Goal: Information Seeking & Learning: Learn about a topic

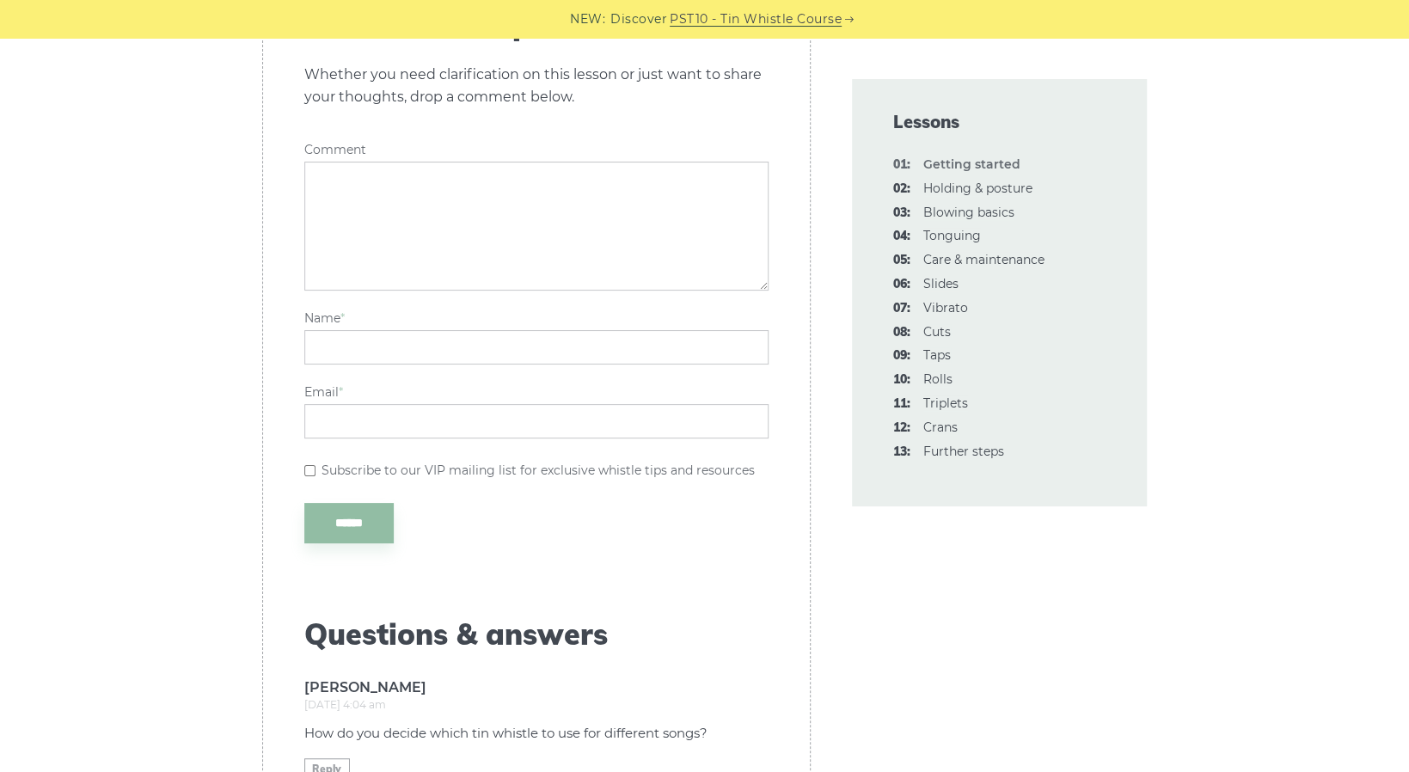
scroll to position [3782, 0]
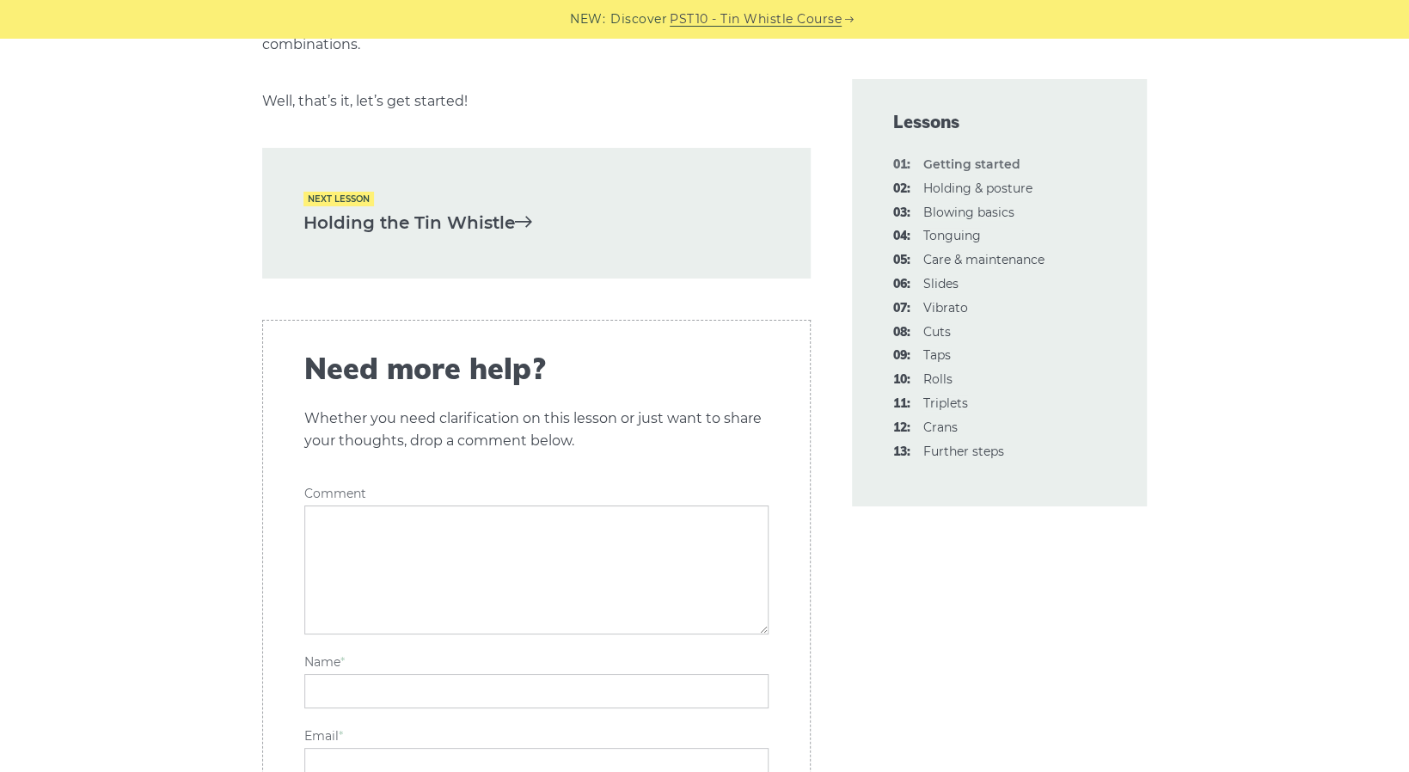
click at [423, 209] on link "Holding the Tin Whistle" at bounding box center [536, 223] width 466 height 28
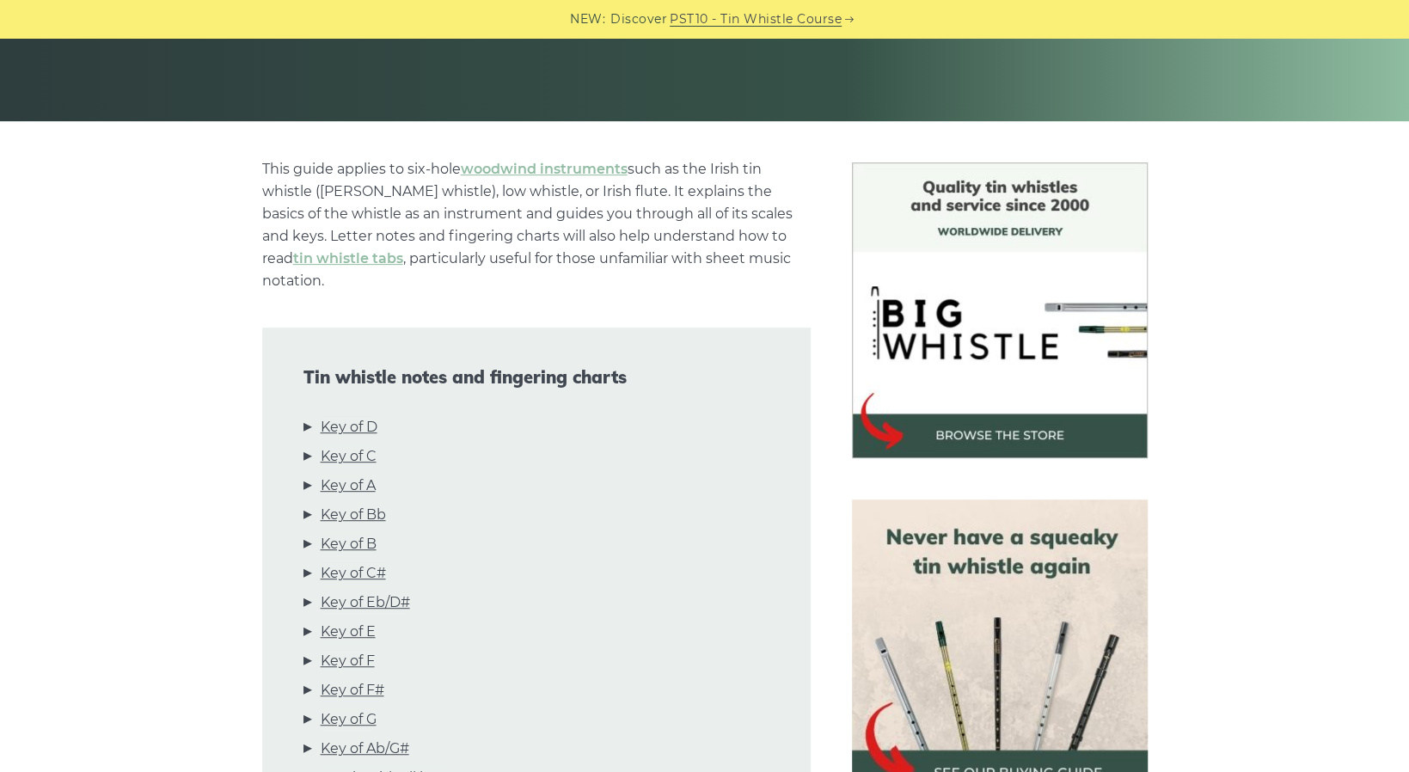
scroll to position [344, 0]
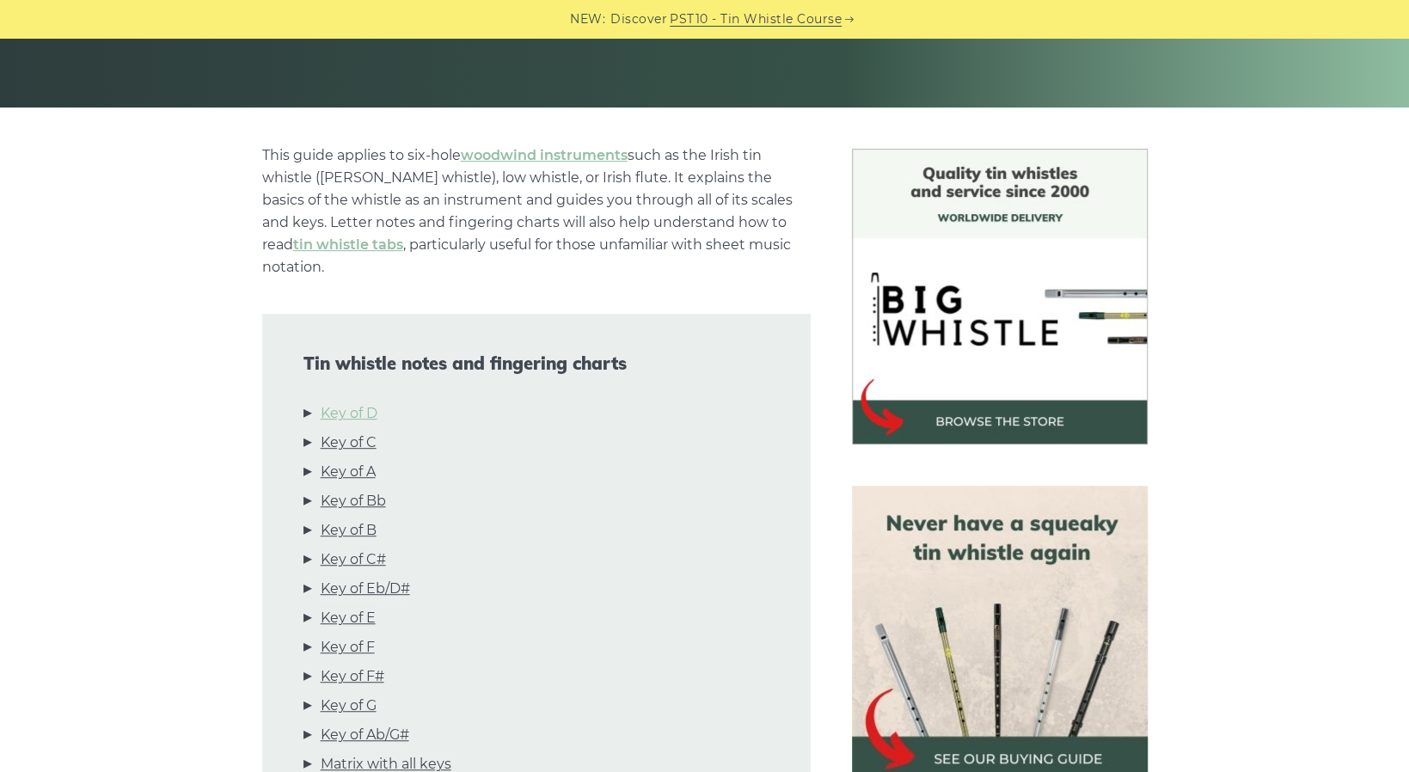
click at [363, 402] on link "Key of D" at bounding box center [349, 413] width 57 height 22
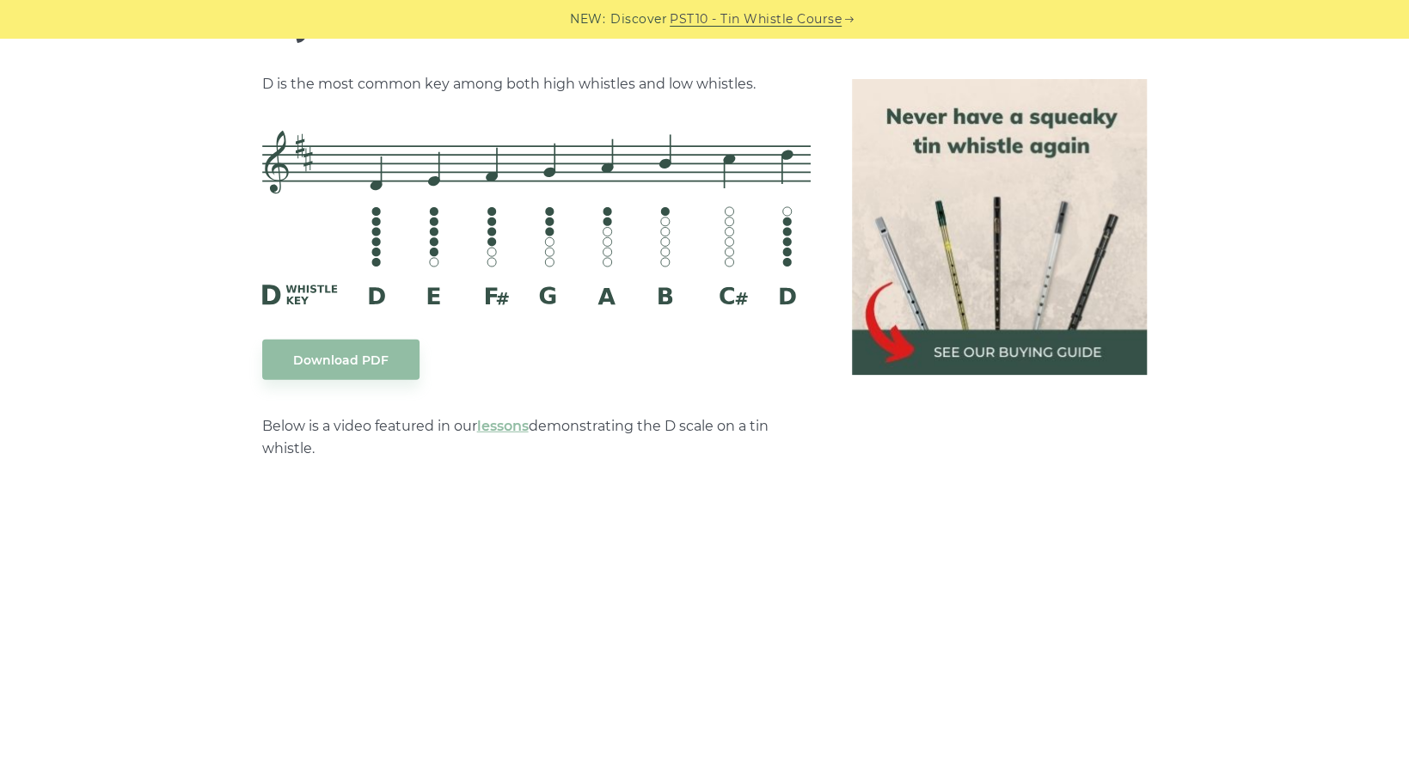
scroll to position [2764, 0]
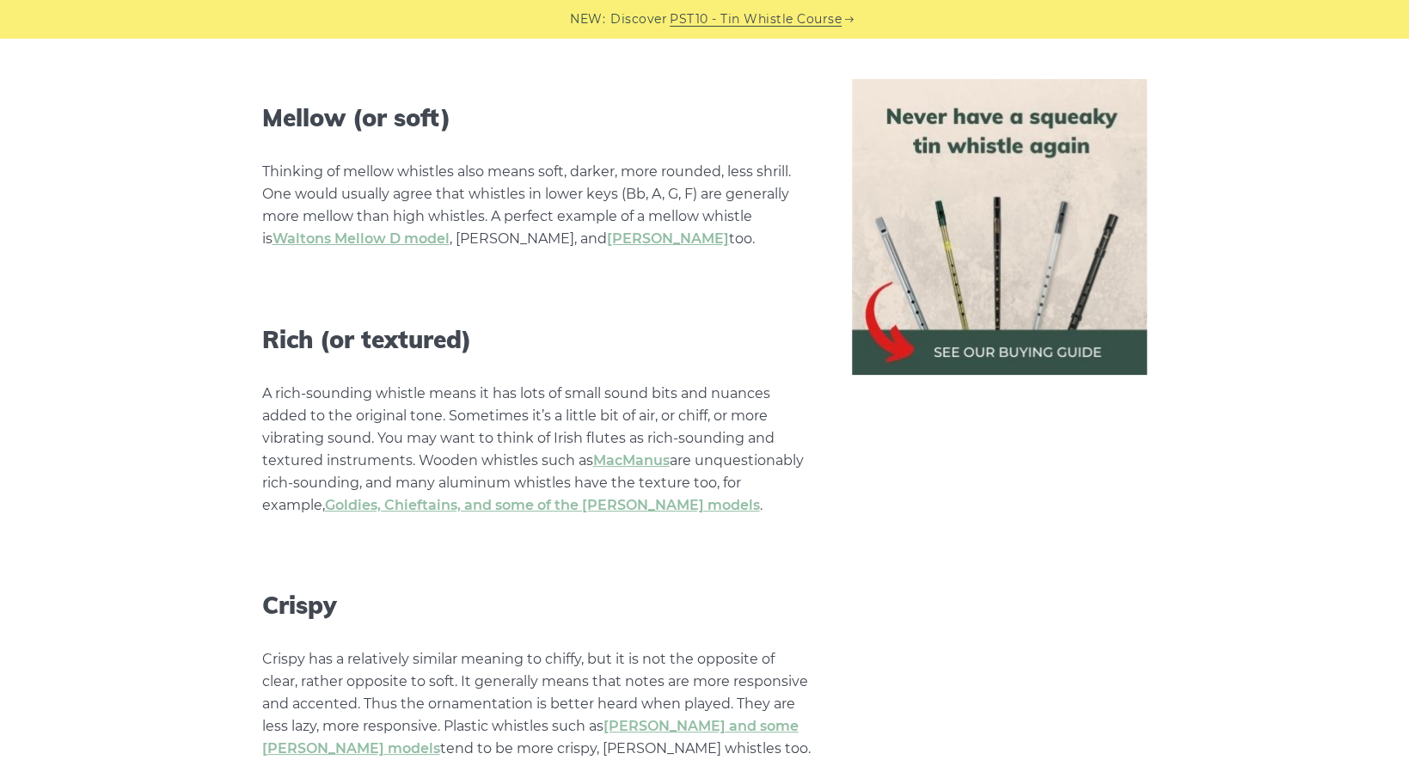
scroll to position [4470, 0]
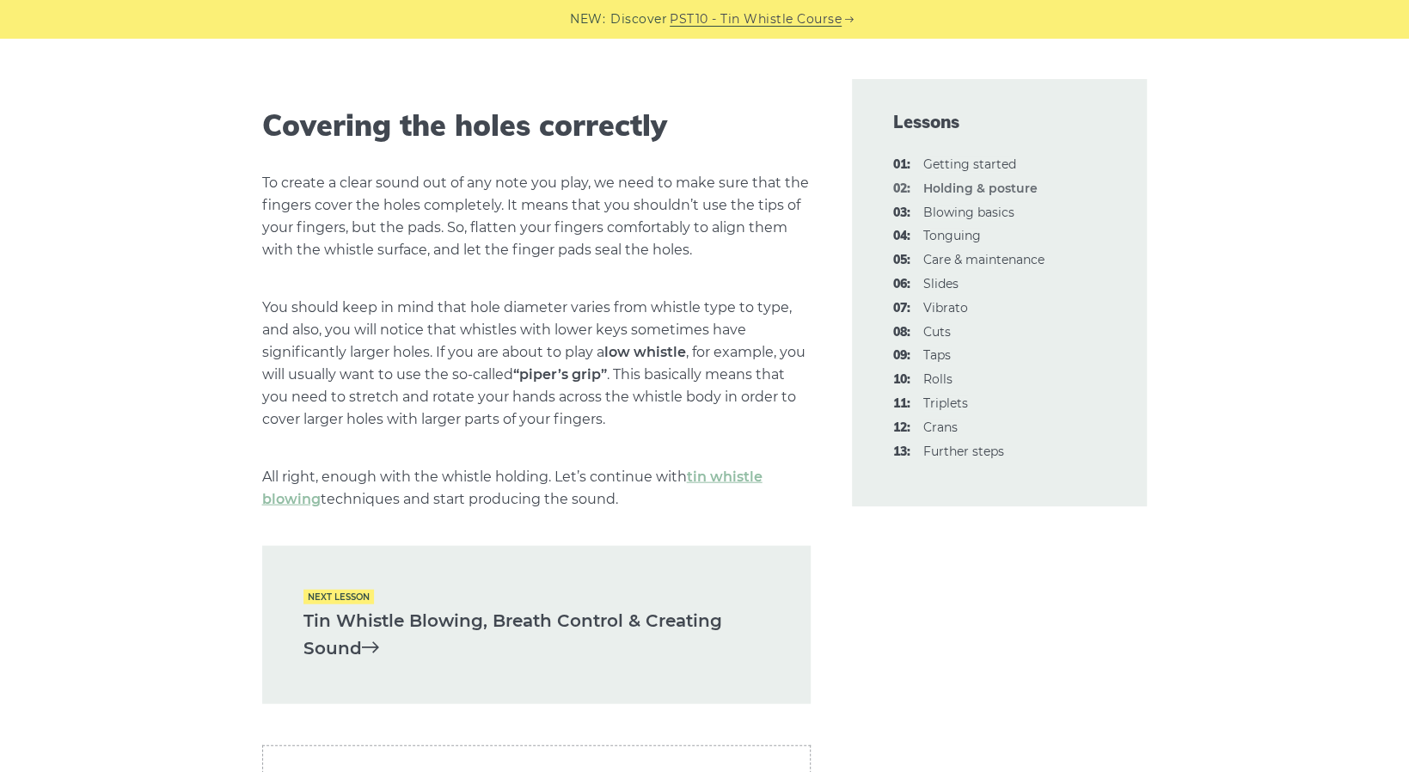
scroll to position [2321, 0]
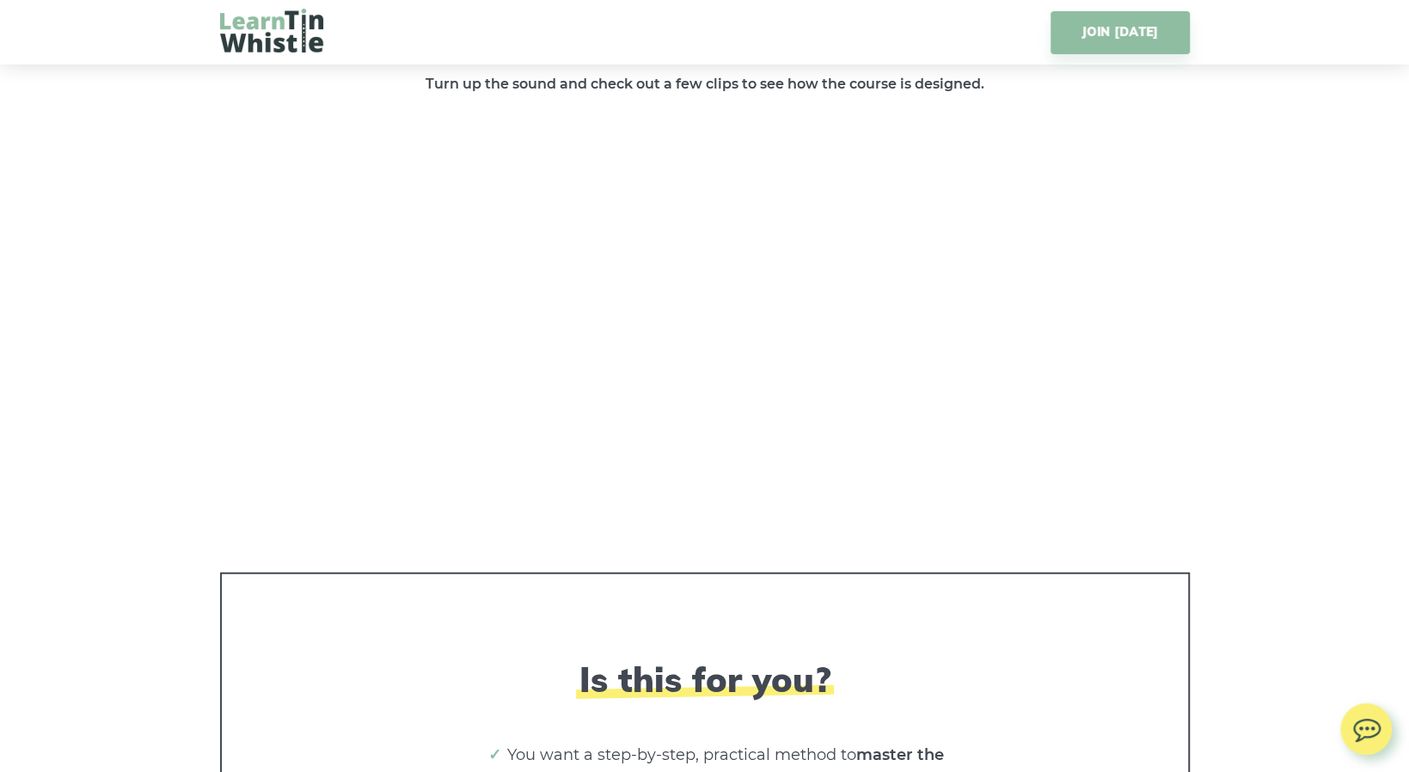
scroll to position [2579, 0]
